Goal: Transaction & Acquisition: Purchase product/service

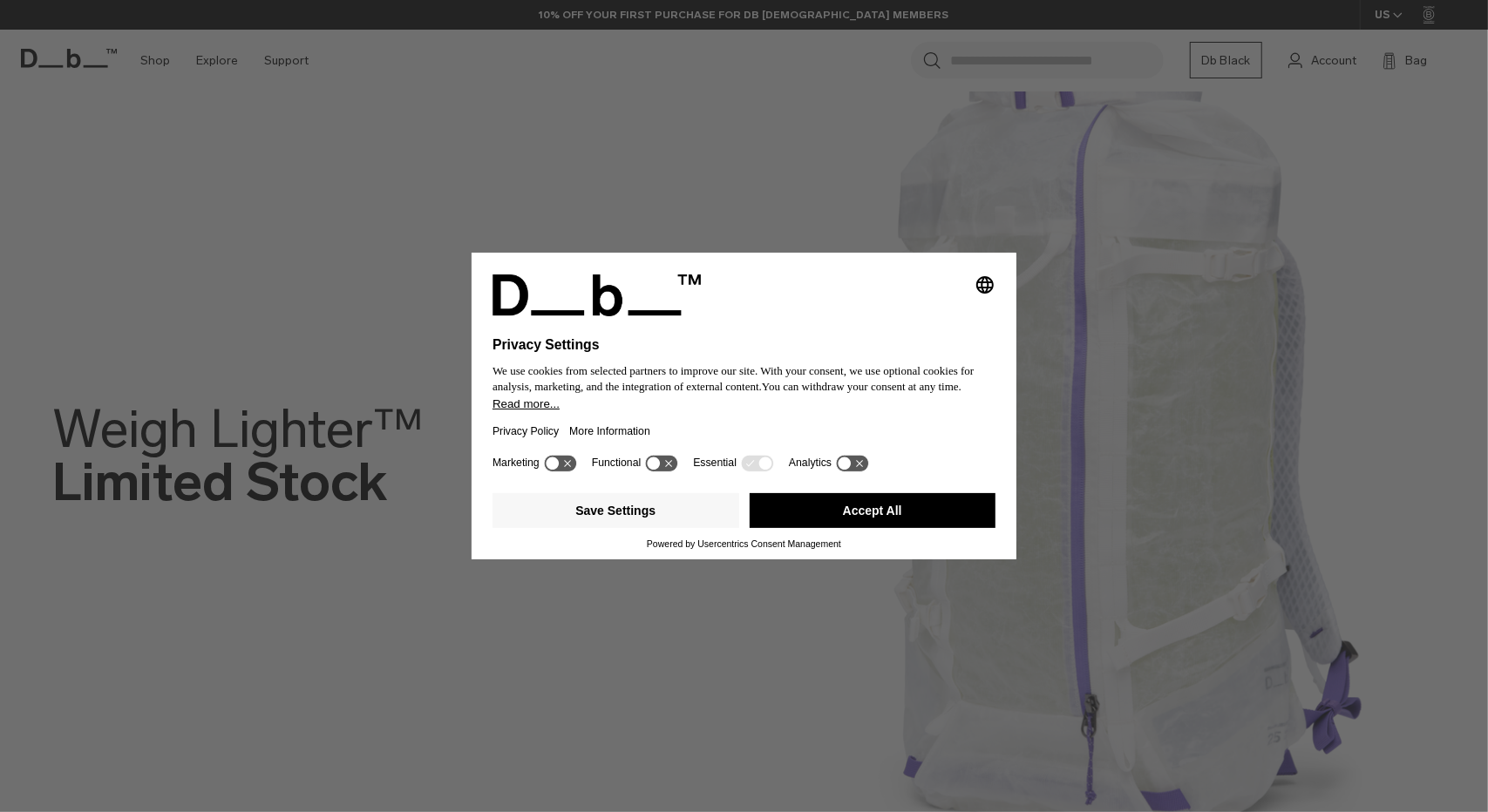
click at [933, 517] on button "Accept All" at bounding box center [873, 510] width 247 height 35
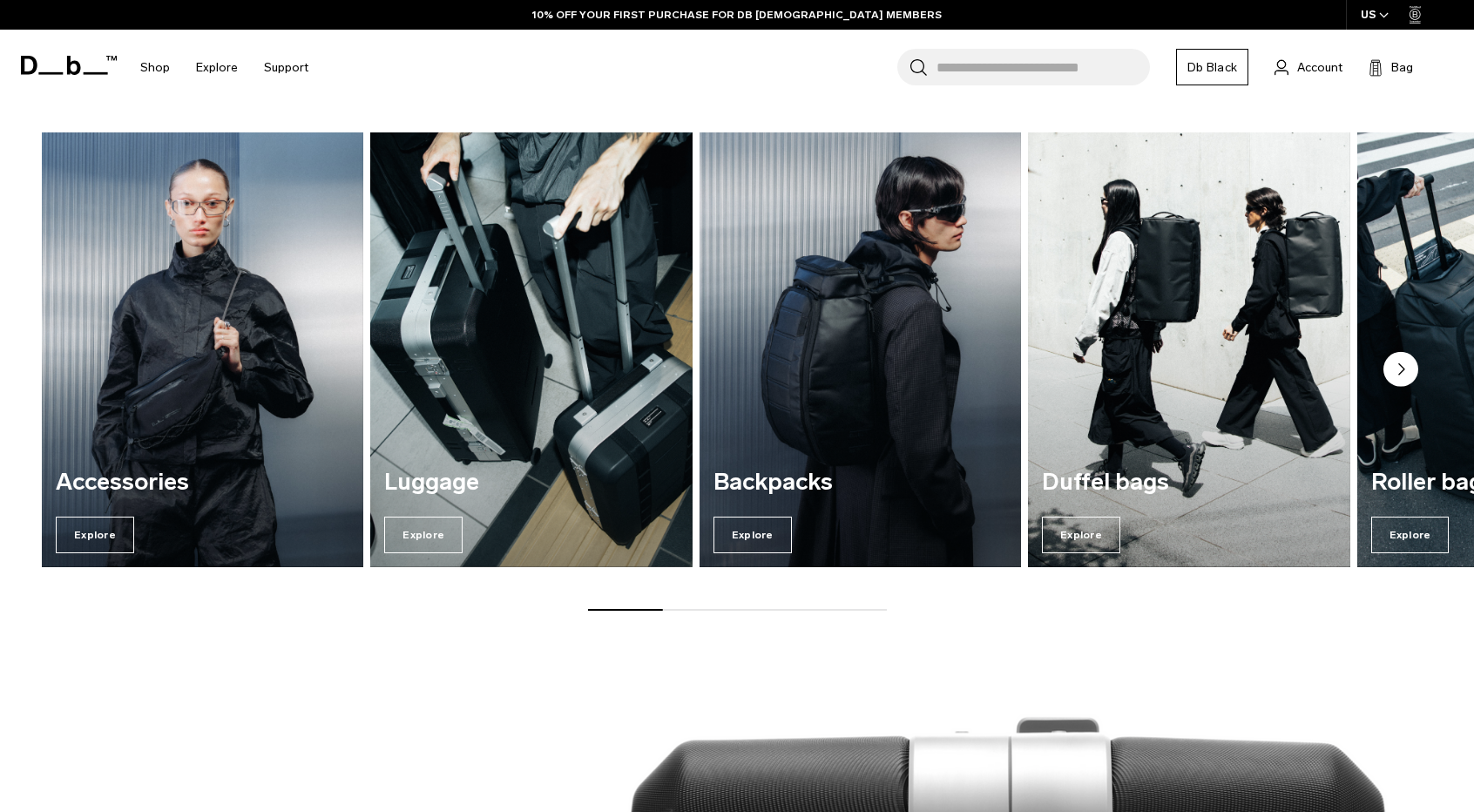
scroll to position [1487, 0]
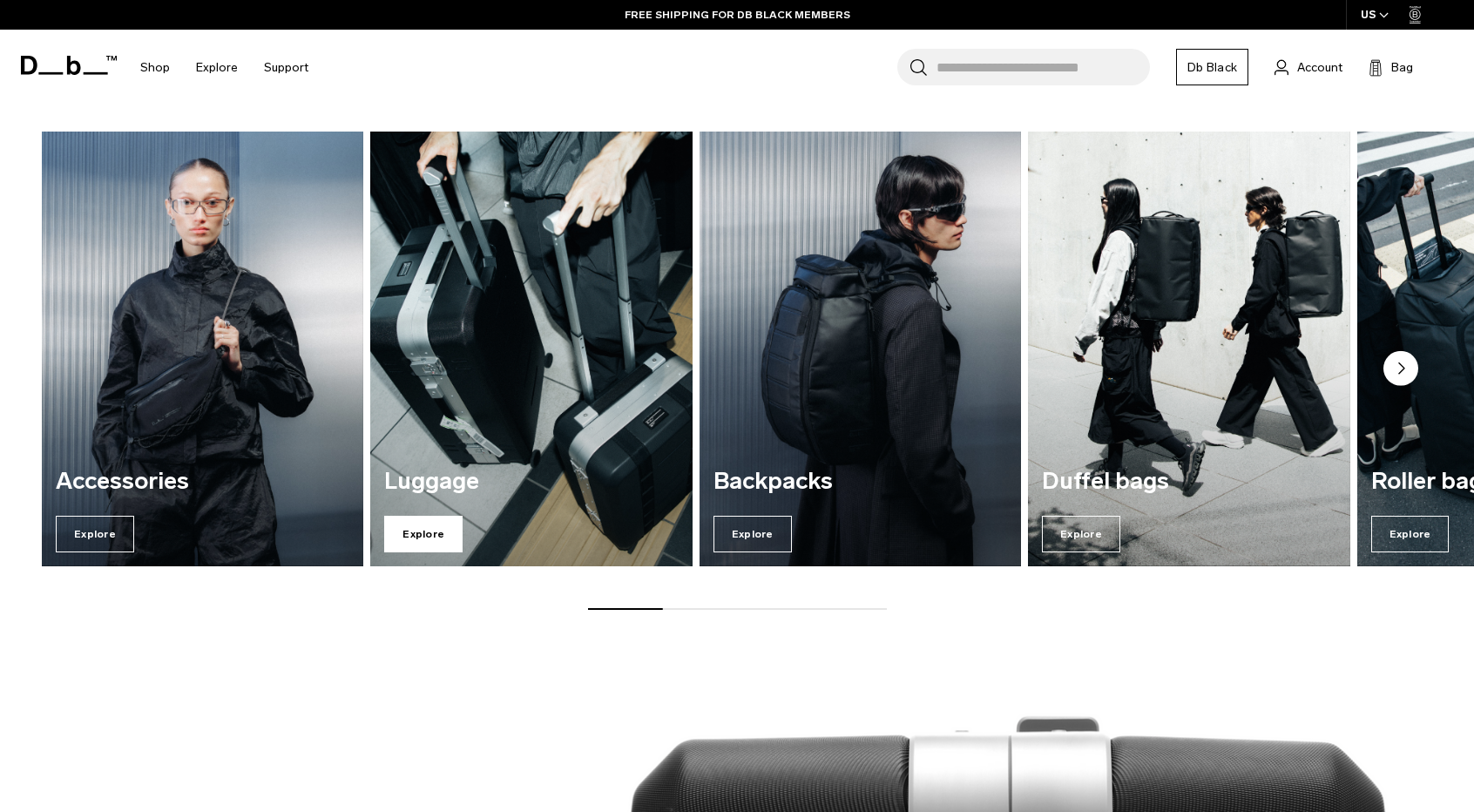
click at [411, 528] on span "Explore" at bounding box center [423, 534] width 78 height 37
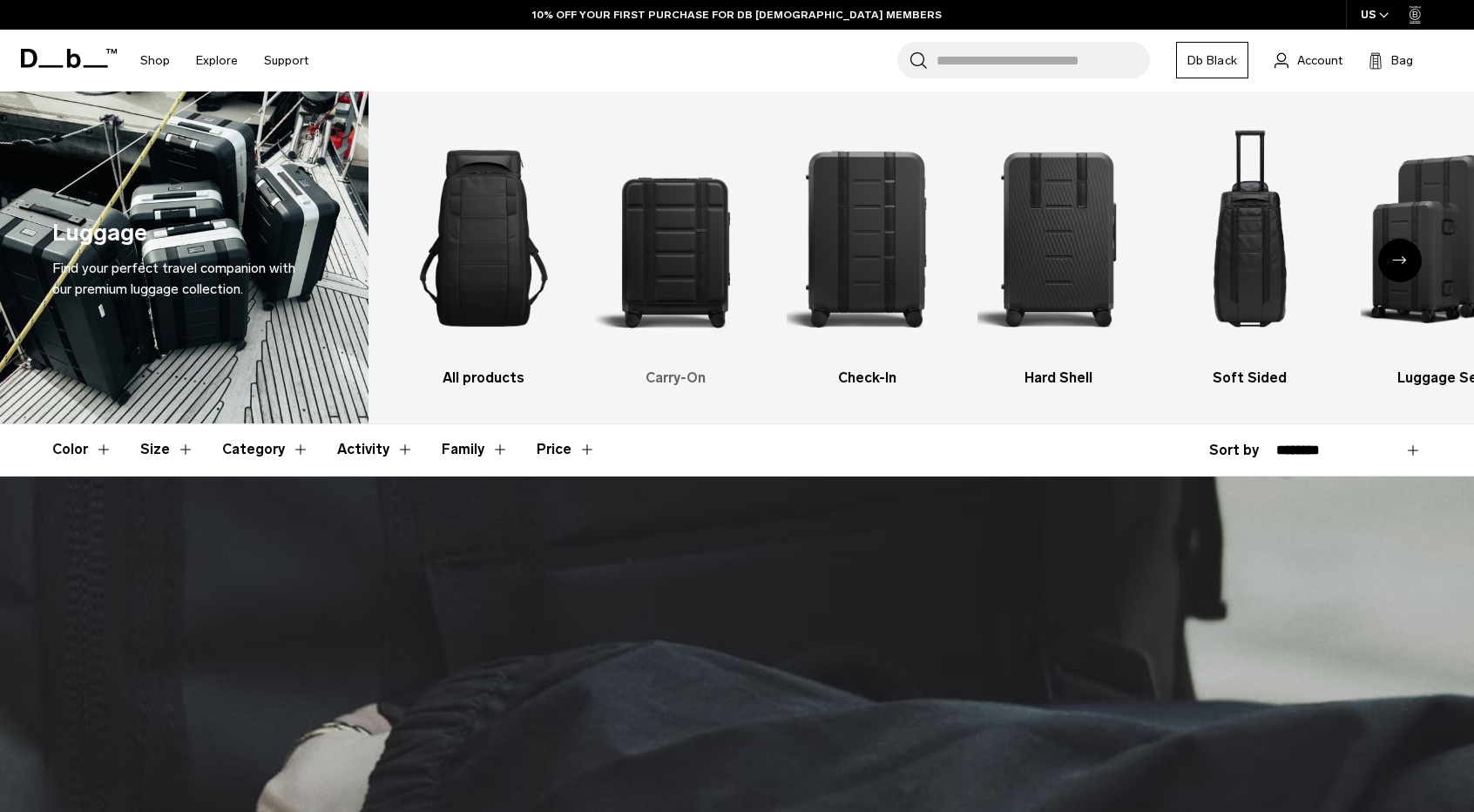
click at [675, 236] on img "2 / 6" at bounding box center [676, 238] width 162 height 241
